Goal: Transaction & Acquisition: Purchase product/service

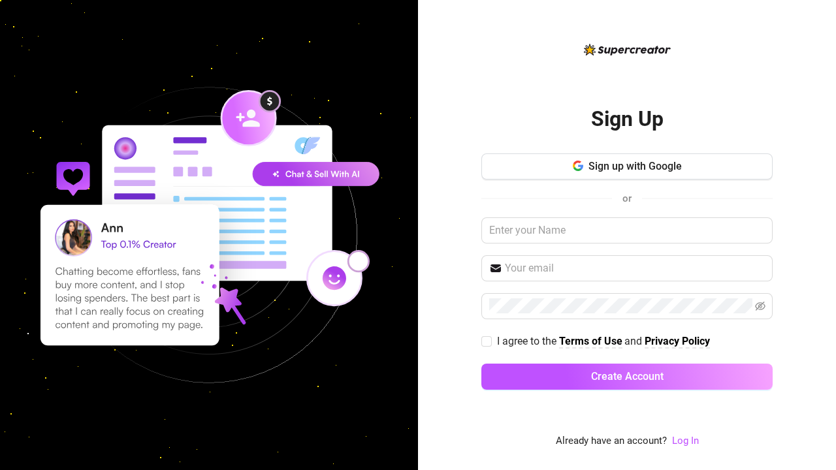
click at [697, 171] on button "Sign up with Google" at bounding box center [626, 166] width 291 height 26
click at [697, 384] on button "Create Account" at bounding box center [626, 377] width 291 height 26
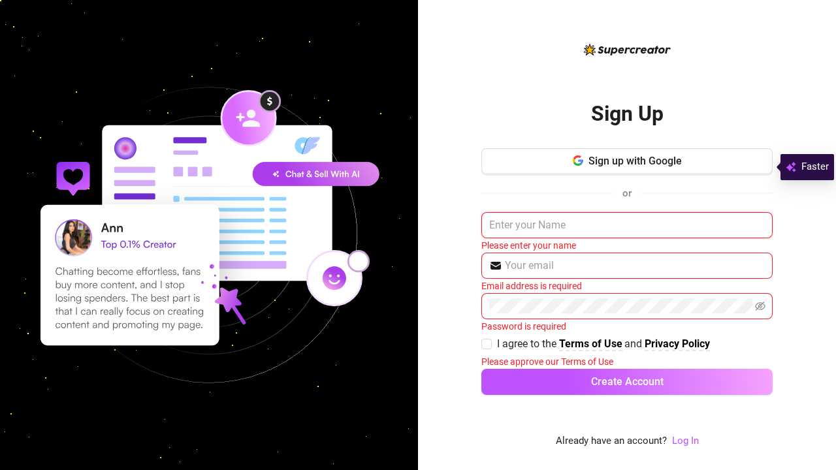
click at [697, 226] on input "text" at bounding box center [626, 225] width 291 height 26
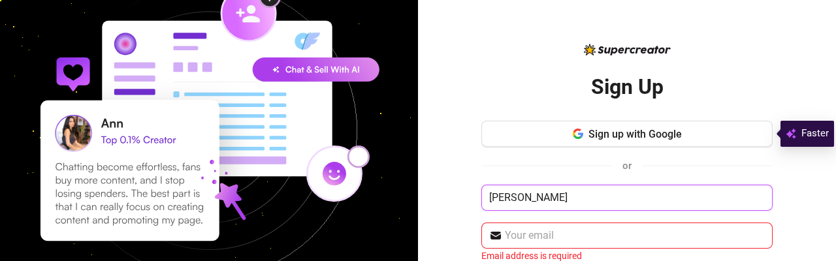
type input "Brittannie Parker"
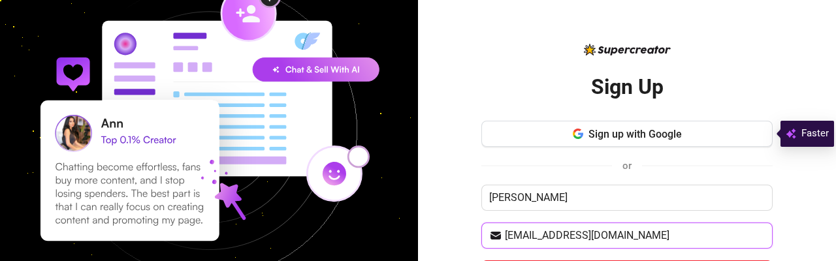
type input "brittannieparker315@gmail.com"
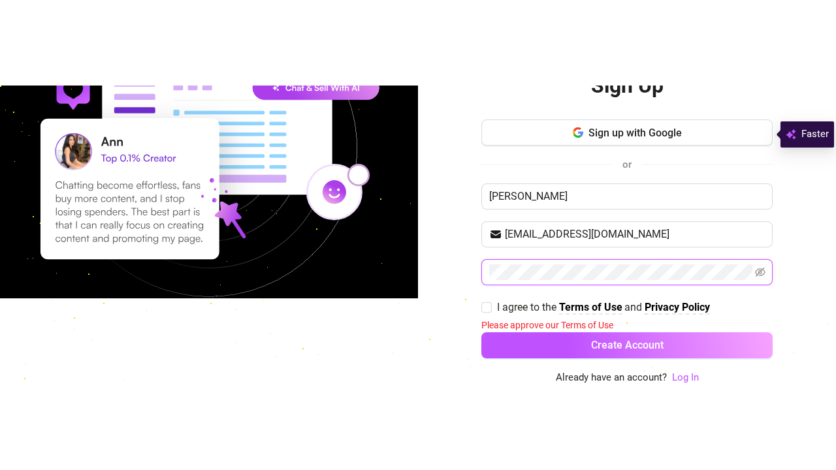
scroll to position [85, 0]
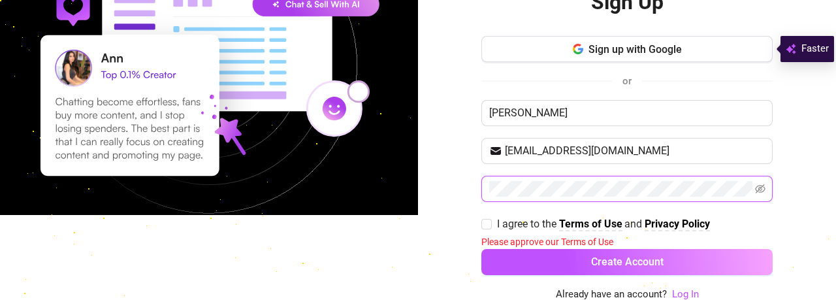
click at [481, 249] on button "Create Account" at bounding box center [626, 262] width 291 height 26
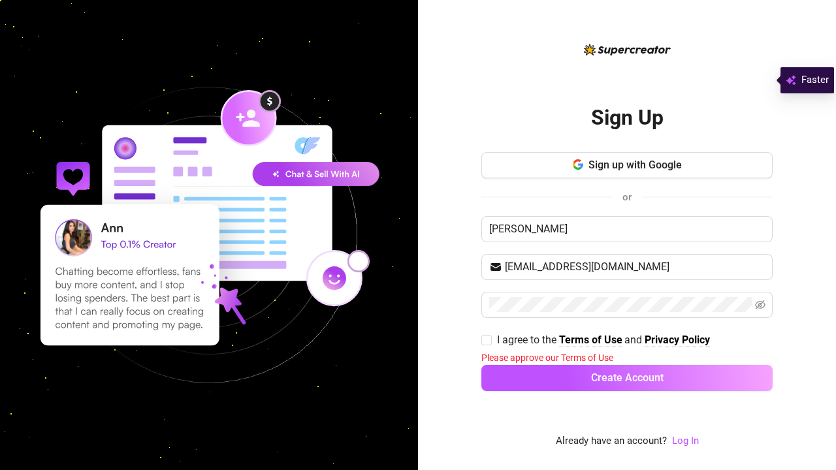
click at [485, 251] on div "Sign up with Google or Brittannie Parker brittannieparker315@gmail.com I agree …" at bounding box center [626, 277] width 291 height 251
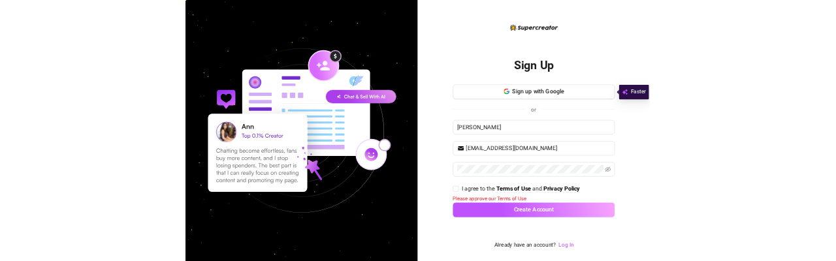
scroll to position [0, 0]
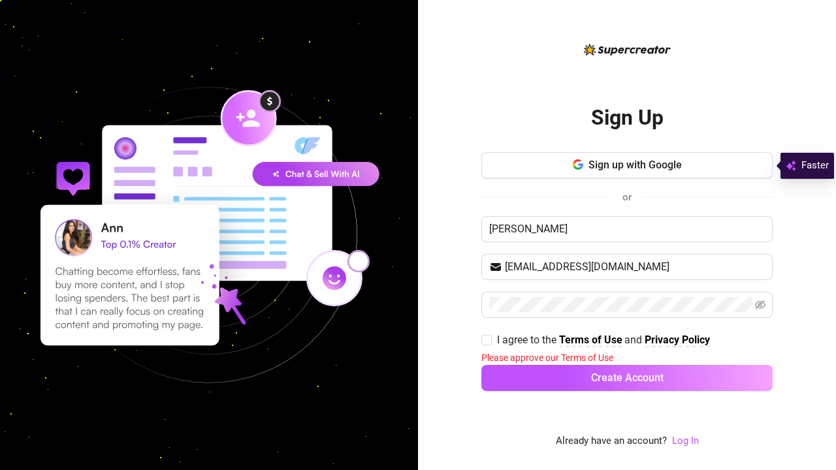
click at [485, 340] on input "I agree to the Terms of Use and Privacy Policy" at bounding box center [485, 339] width 9 height 9
checkbox input "true"
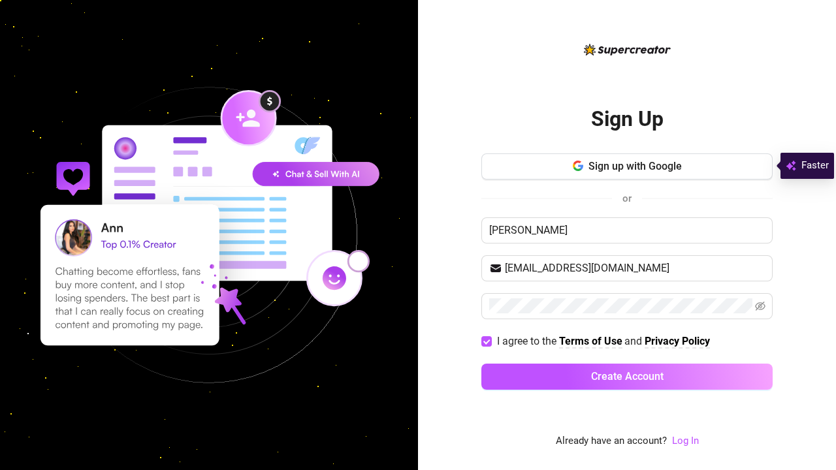
click at [501, 375] on button "Create Account" at bounding box center [626, 377] width 291 height 26
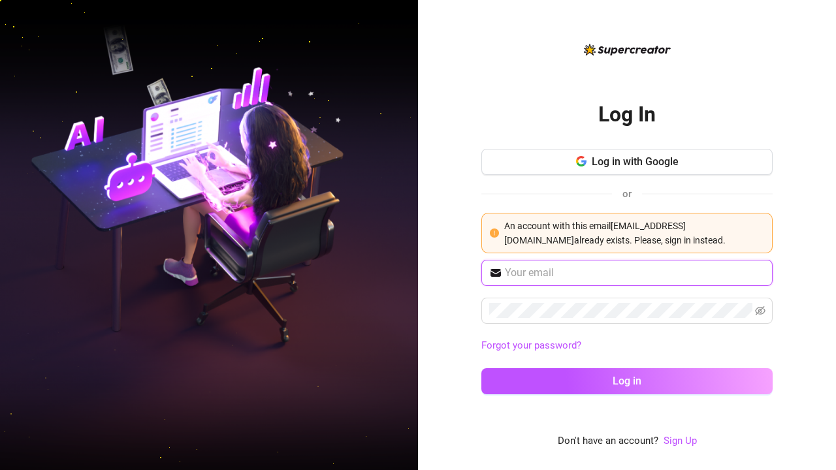
click at [515, 266] on input "text" at bounding box center [635, 273] width 260 height 16
type input "brittparker266@gmail.com"
click at [453, 176] on div "Log In Log in with Google or An account with this email brittannieparker315@gma…" at bounding box center [627, 235] width 418 height 470
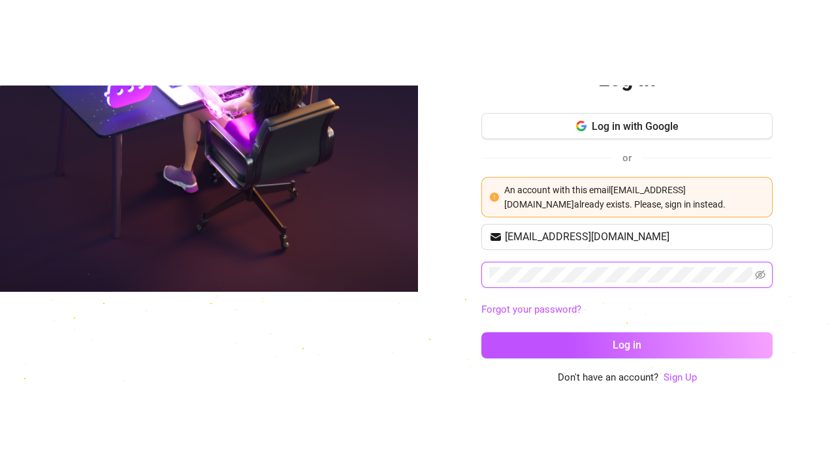
scroll to position [91, 0]
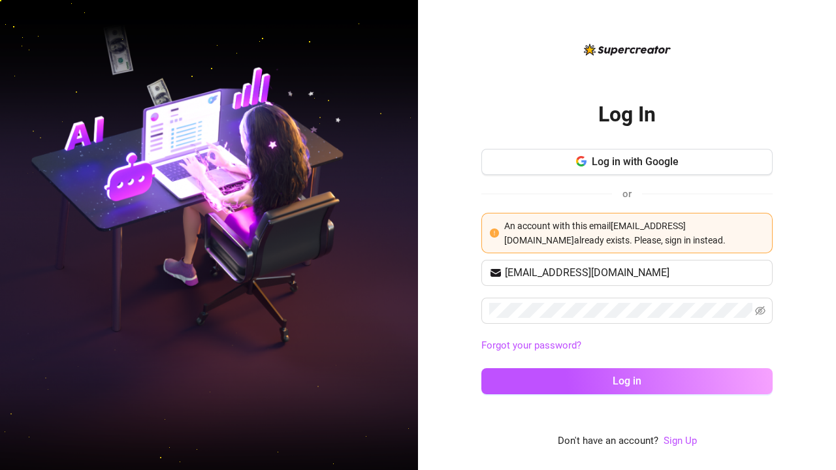
click at [665, 352] on div "Log In Log in with Google or An account with this email brittannieparker315@gma…" at bounding box center [626, 245] width 291 height 407
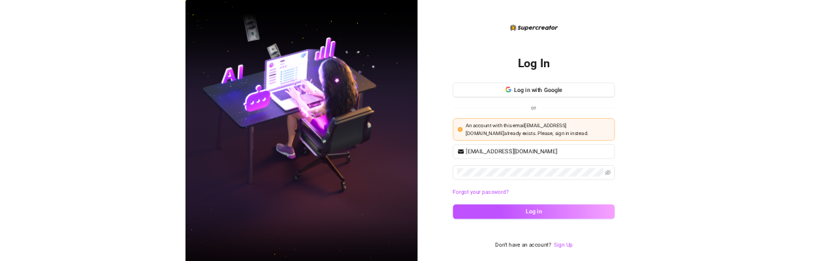
scroll to position [0, 0]
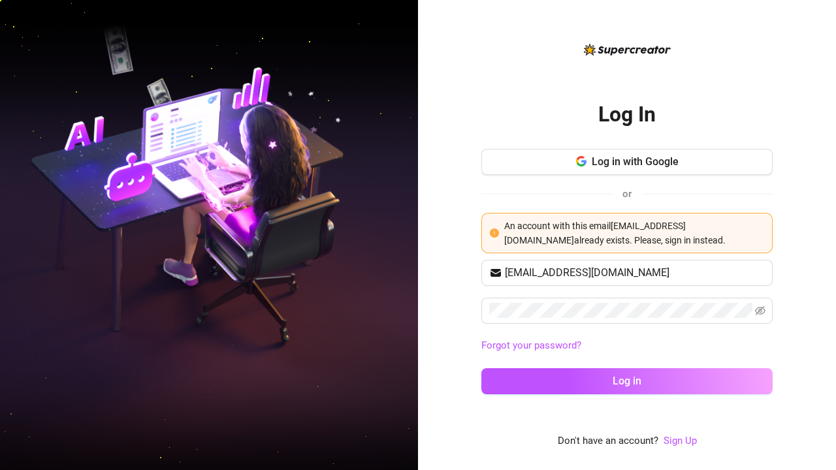
click at [668, 444] on link "Sign Up" at bounding box center [679, 441] width 33 height 12
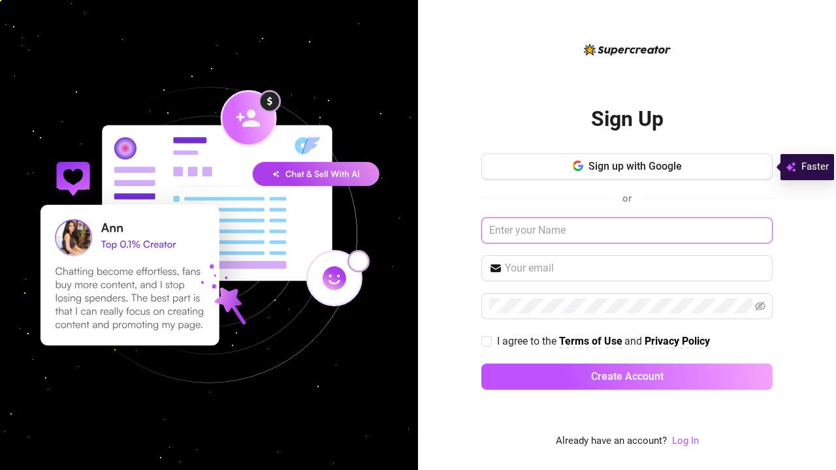
click at [665, 236] on input "text" at bounding box center [626, 230] width 291 height 26
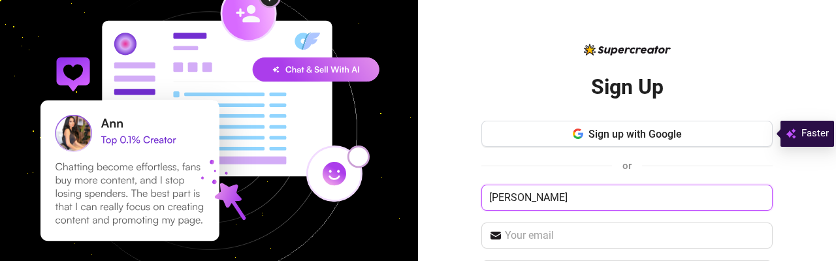
type input "Brittannie Parker"
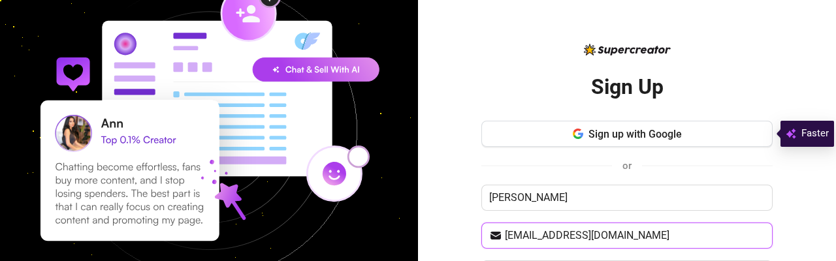
type input "brittparker266@gmail.com"
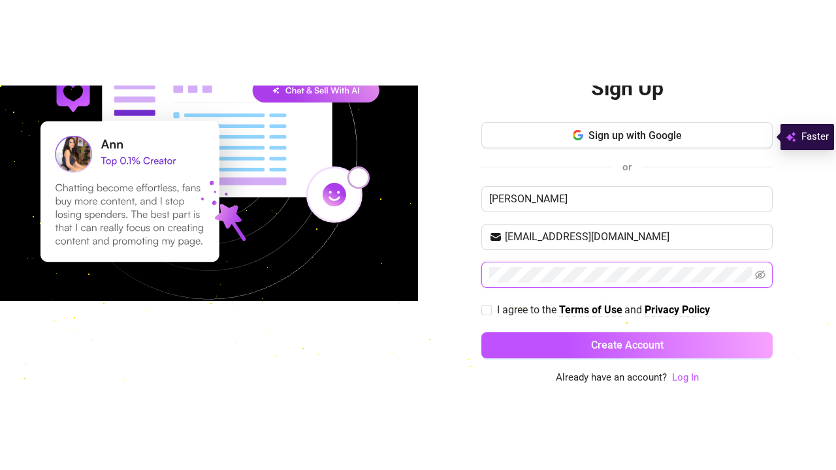
scroll to position [82, 0]
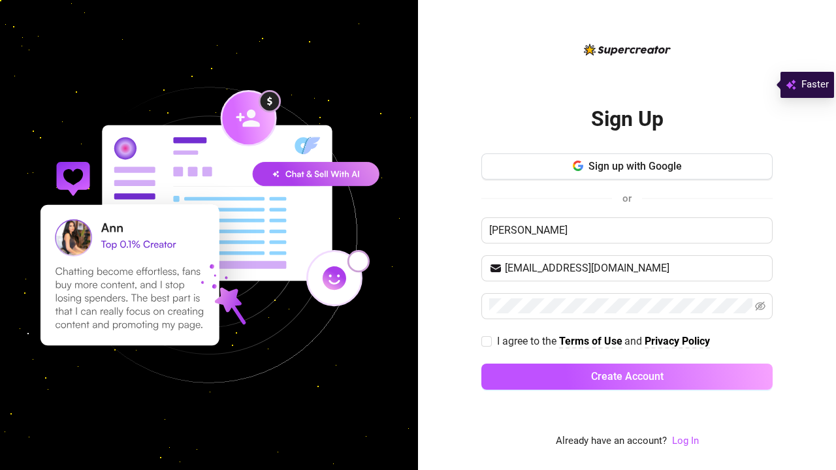
click at [484, 258] on div "Sign up with Google or Brittannie Parker brittparker266@gmail.com I agree to th…" at bounding box center [626, 277] width 291 height 248
click at [483, 336] on input "I agree to the Terms of Use and Privacy Policy" at bounding box center [485, 340] width 9 height 9
checkbox input "true"
click at [512, 364] on button "Create Account" at bounding box center [626, 377] width 291 height 26
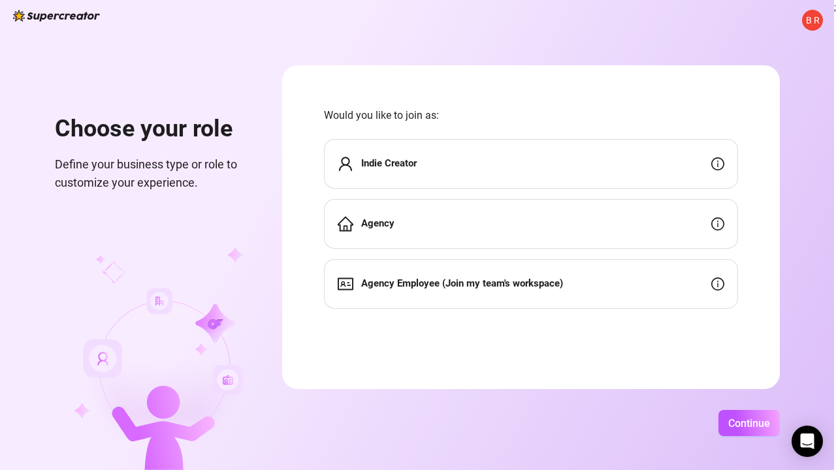
click at [633, 146] on div "Indie Creator" at bounding box center [531, 164] width 414 height 50
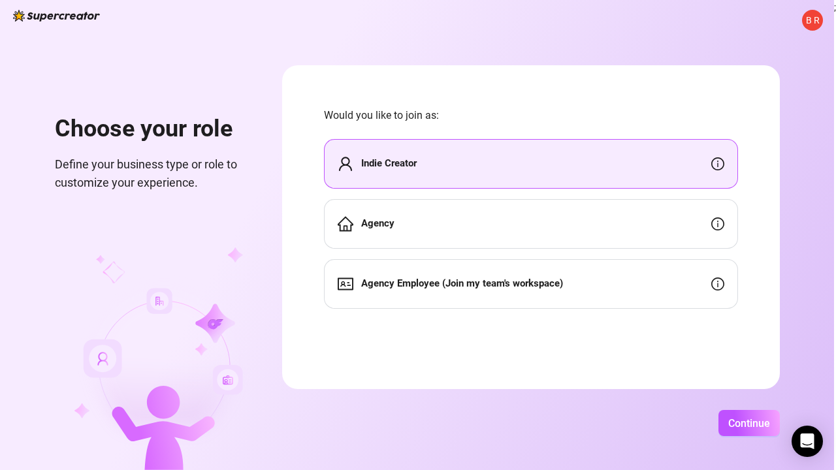
click at [730, 424] on span "Continue" at bounding box center [749, 423] width 42 height 12
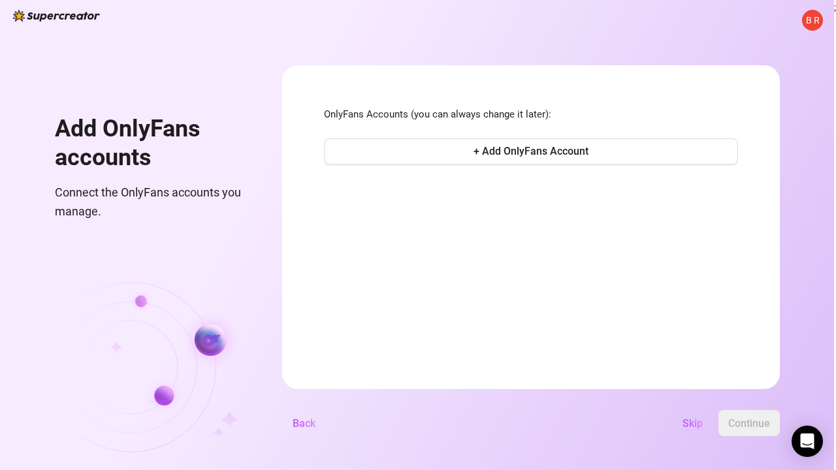
click at [700, 417] on span "Skip" at bounding box center [692, 423] width 20 height 12
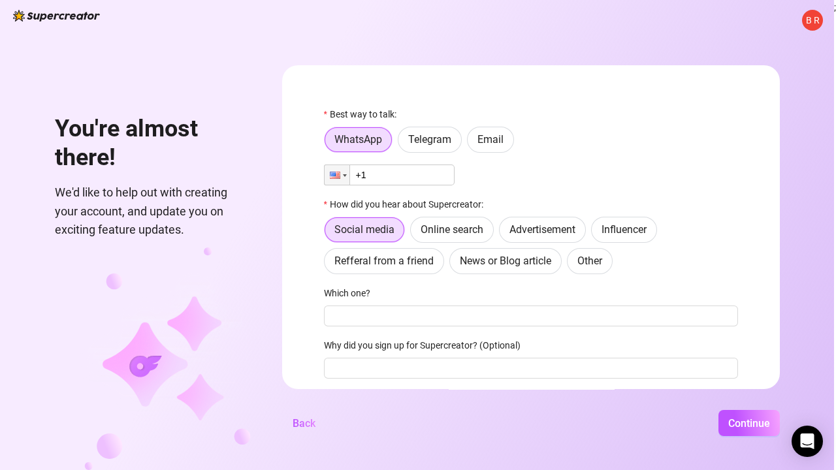
click at [495, 138] on span "Email" at bounding box center [490, 139] width 26 height 12
click at [471, 143] on input "Email" at bounding box center [471, 143] width 0 height 0
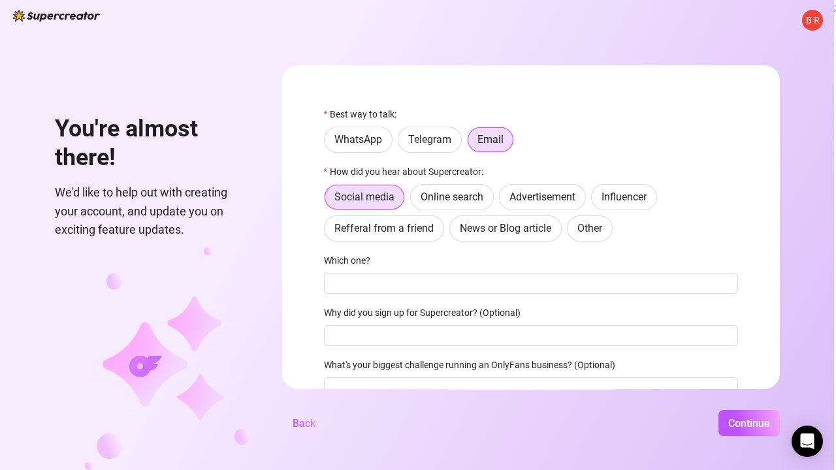
click at [468, 198] on span "Online search" at bounding box center [452, 197] width 63 height 12
click at [414, 200] on input "Online search" at bounding box center [414, 200] width 0 height 0
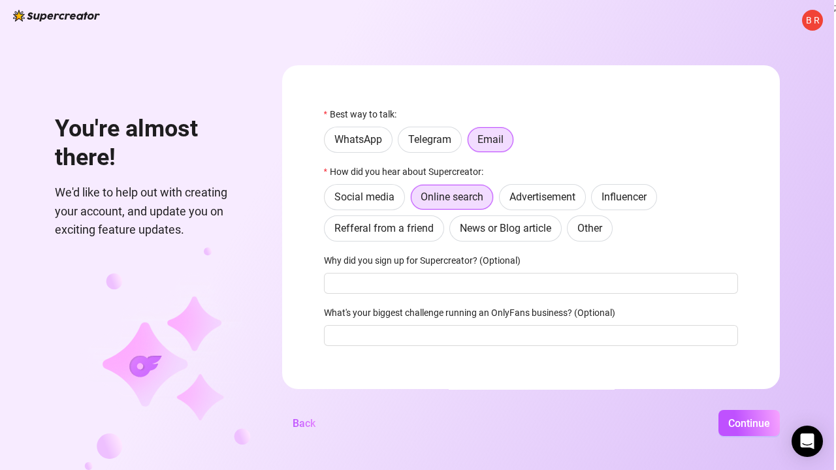
scroll to position [7, 0]
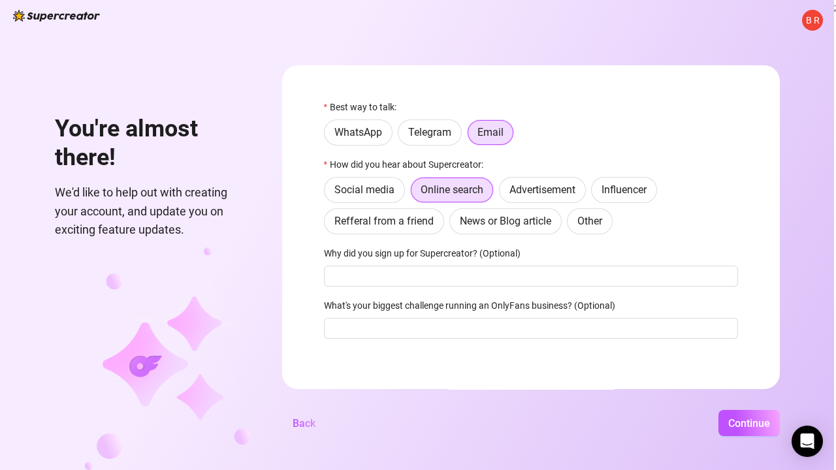
click at [725, 419] on button "Continue" at bounding box center [748, 423] width 61 height 26
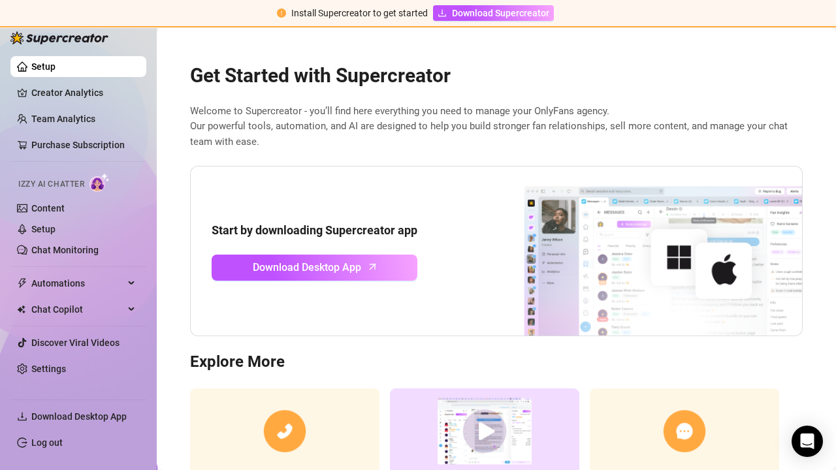
scroll to position [95, 0]
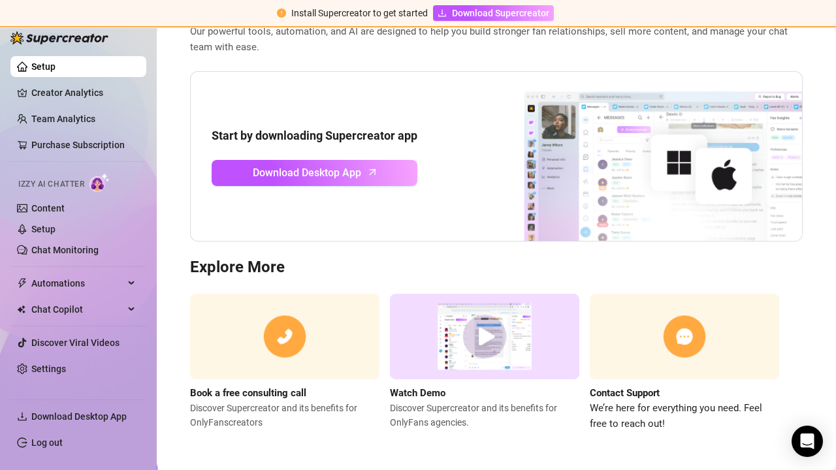
click at [82, 142] on link "Purchase Subscription" at bounding box center [83, 145] width 104 height 21
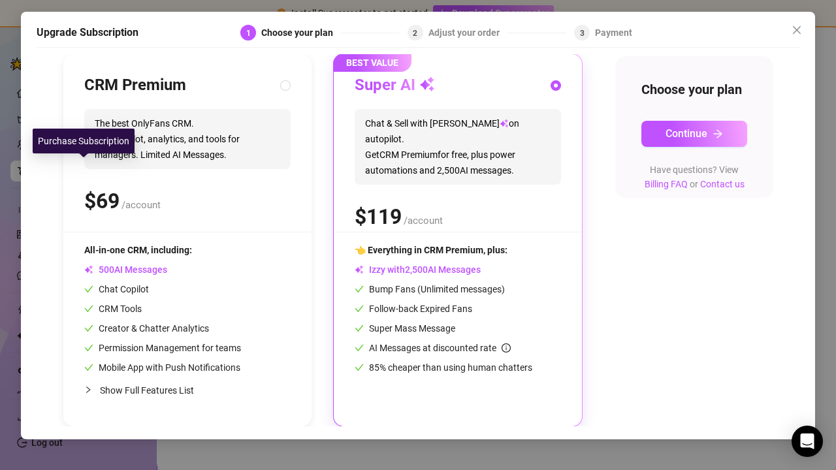
scroll to position [138, 0]
click at [113, 383] on span "Show Full Features List" at bounding box center [190, 390] width 180 height 14
radio input "true"
radio input "false"
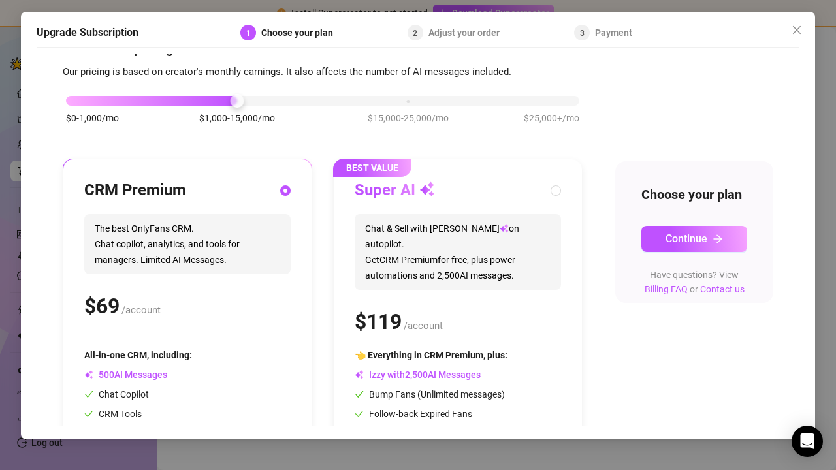
scroll to position [0, 0]
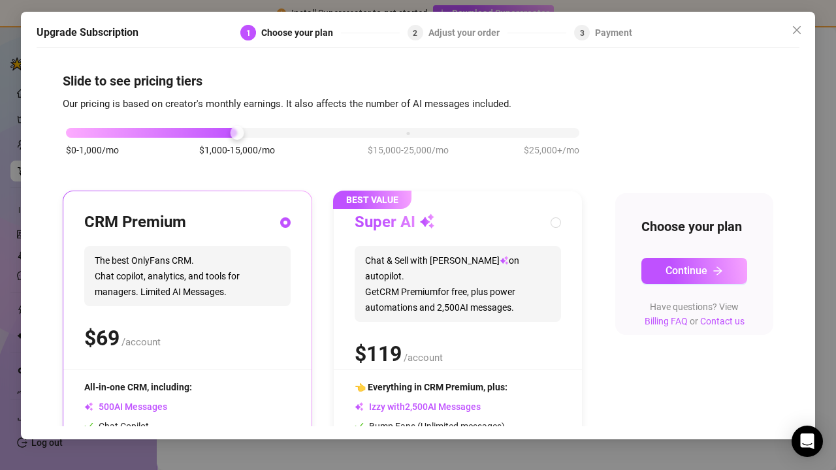
click at [667, 260] on button "Continue" at bounding box center [694, 271] width 106 height 26
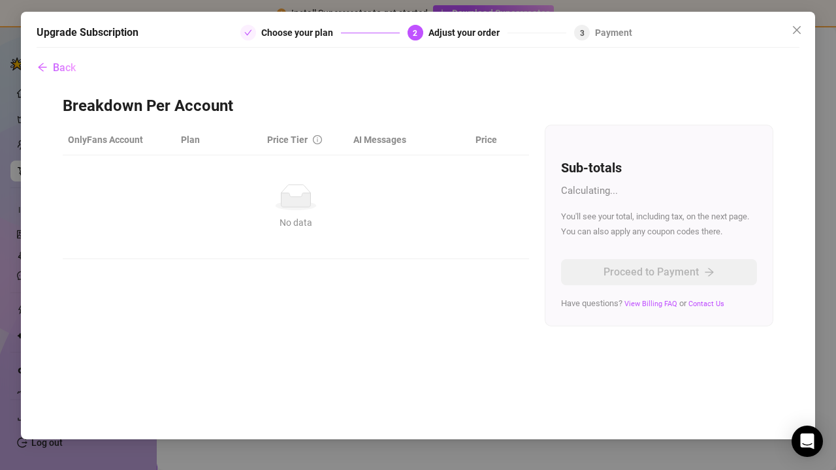
click at [74, 69] on span "Back" at bounding box center [64, 67] width 23 height 12
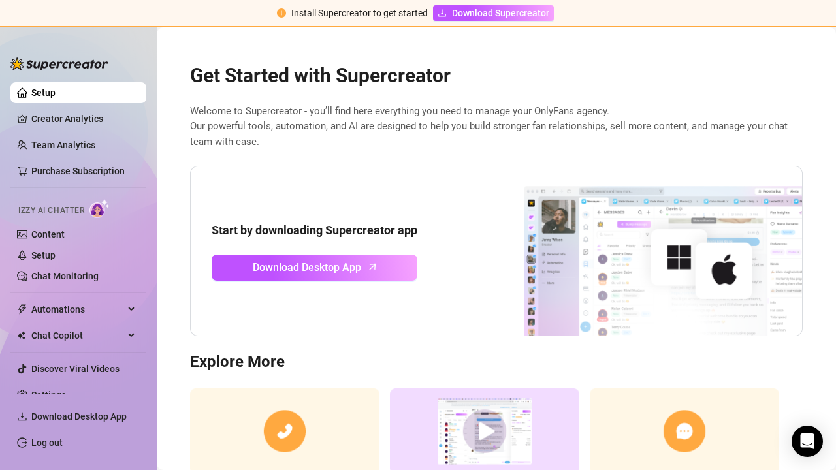
click at [56, 98] on link "Setup" at bounding box center [43, 92] width 24 height 10
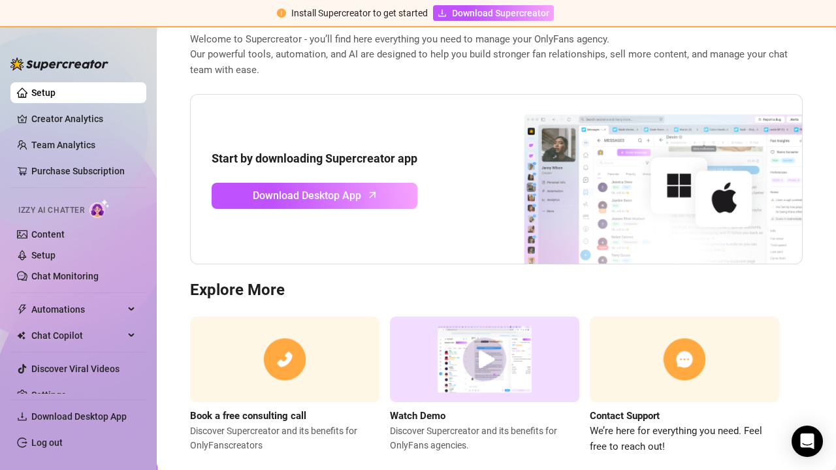
scroll to position [95, 0]
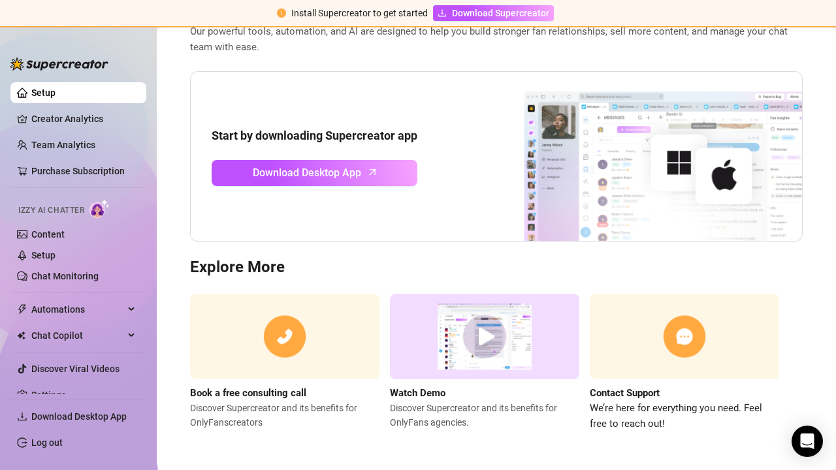
click at [235, 342] on img at bounding box center [284, 337] width 189 height 86
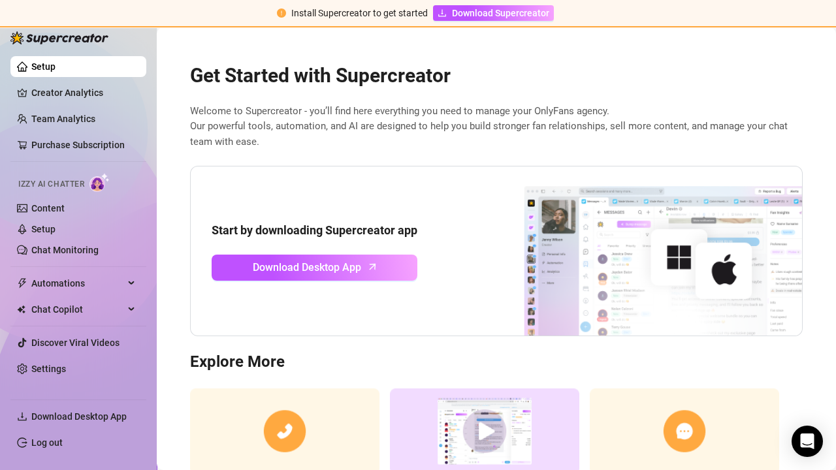
click at [235, 279] on link "Download Desktop App" at bounding box center [315, 268] width 206 height 26
